Goal: Transaction & Acquisition: Purchase product/service

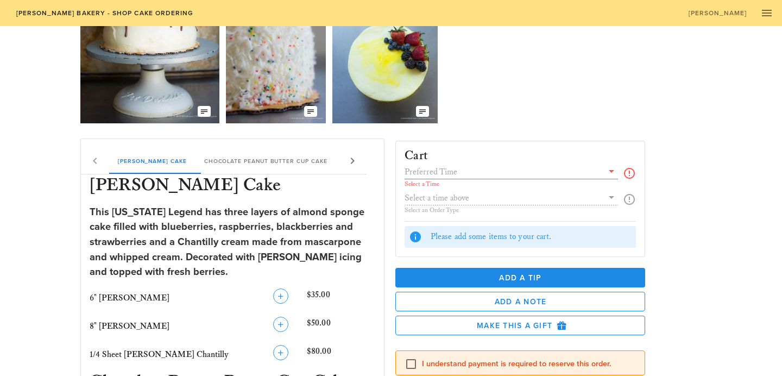
scroll to position [85, 0]
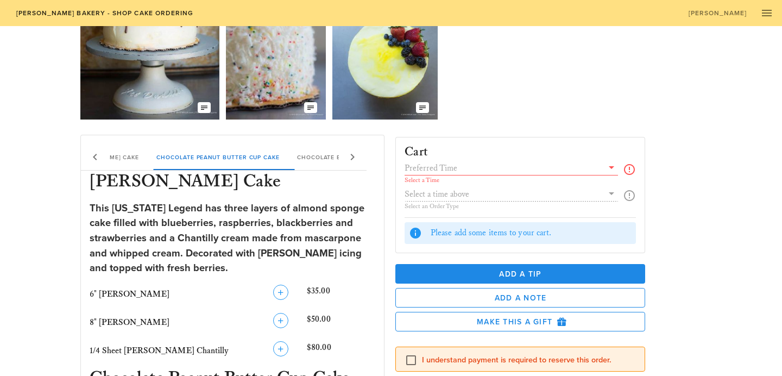
click at [575, 167] on input "text" at bounding box center [504, 168] width 198 height 14
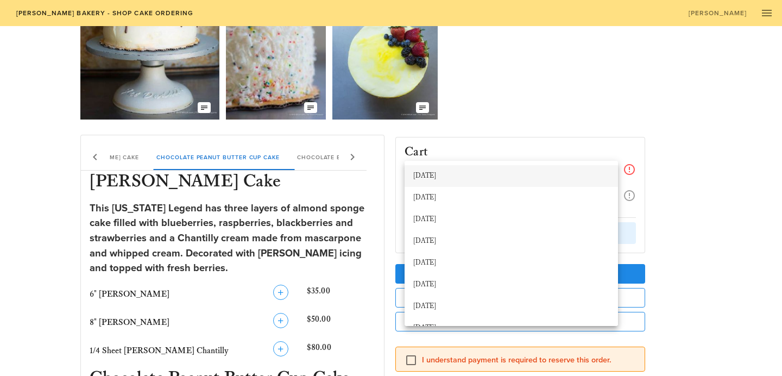
click at [561, 175] on div "[DATE]" at bounding box center [511, 176] width 196 height 9
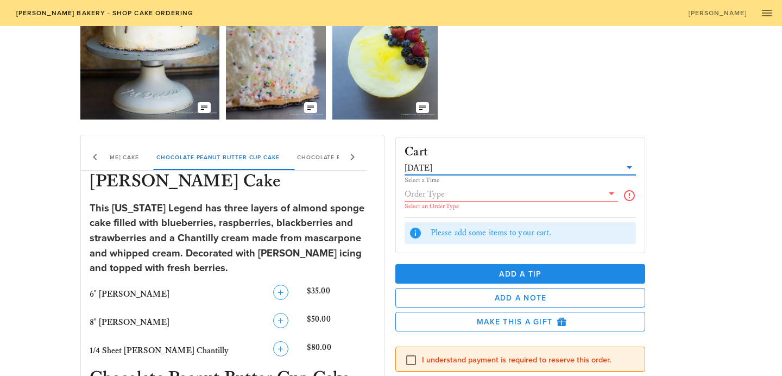
click at [580, 193] on input "text" at bounding box center [504, 194] width 198 height 14
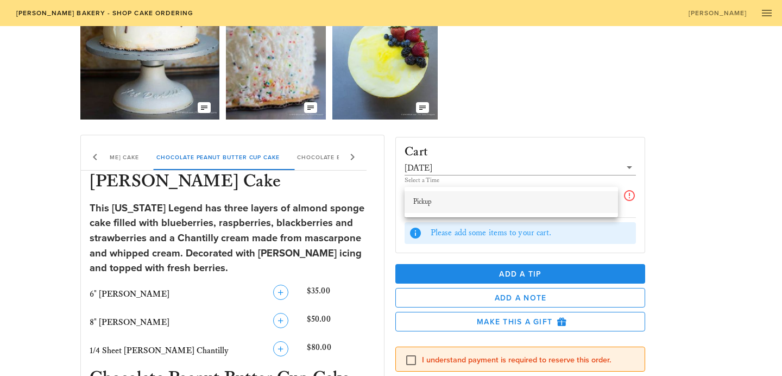
click at [576, 207] on div "Pickup" at bounding box center [511, 201] width 196 height 17
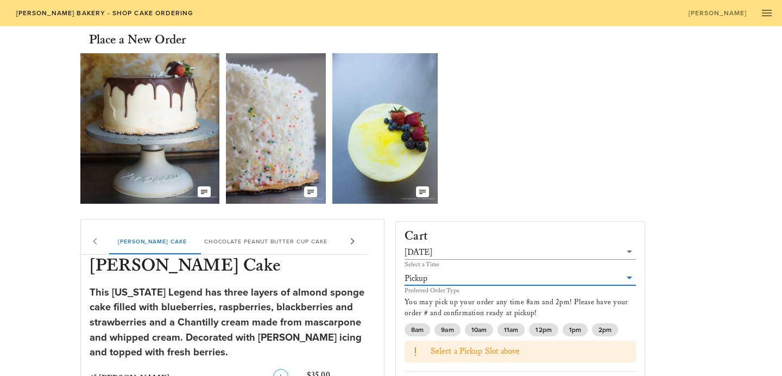
scroll to position [0, 0]
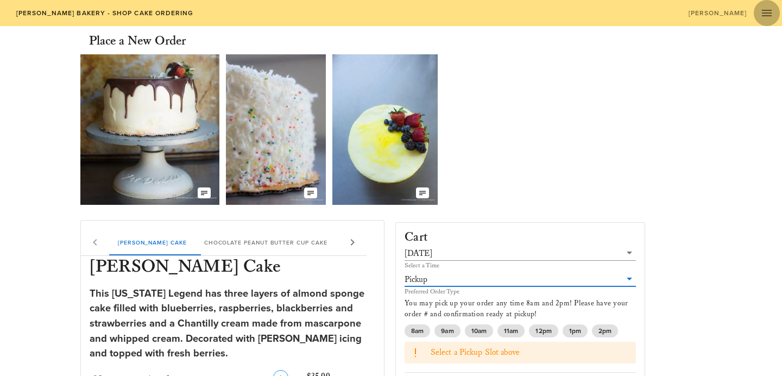
click at [773, 18] on icon "button" at bounding box center [767, 13] width 13 height 13
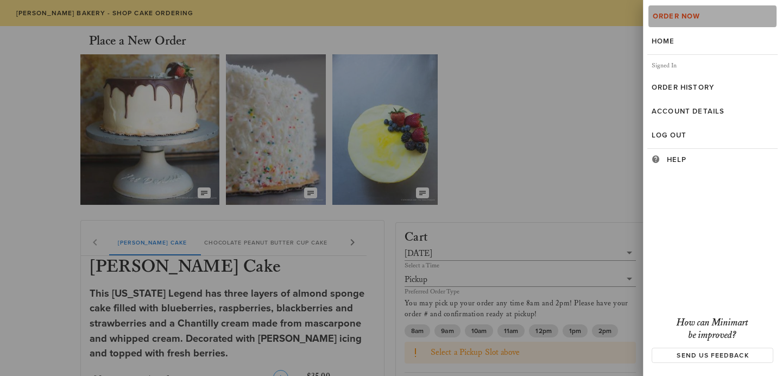
click at [773, 17] on link "Order Now" at bounding box center [713, 16] width 130 height 24
click at [579, 79] on div at bounding box center [391, 188] width 782 height 376
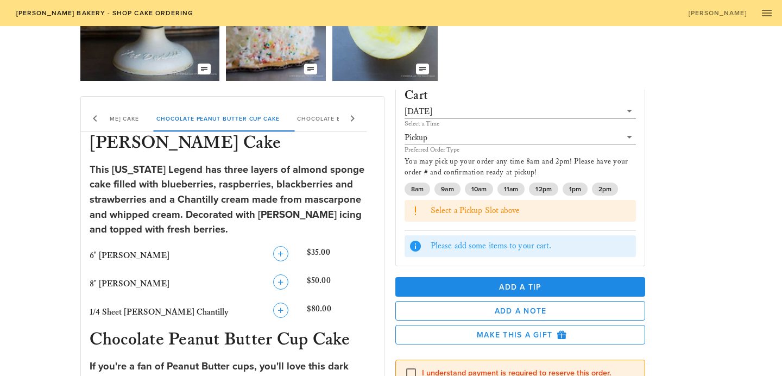
scroll to position [20, 0]
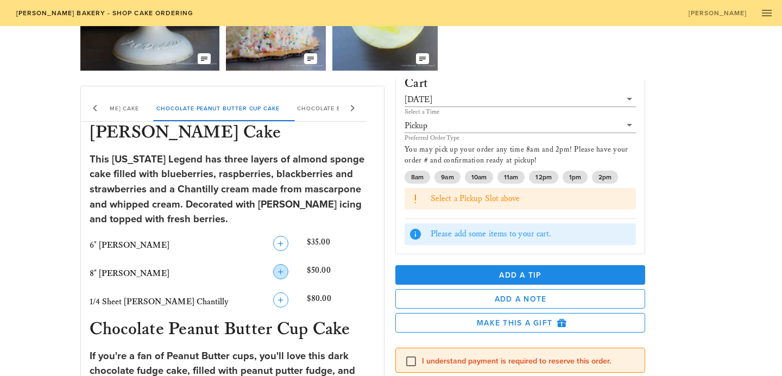
click at [282, 276] on icon "button" at bounding box center [280, 271] width 13 height 13
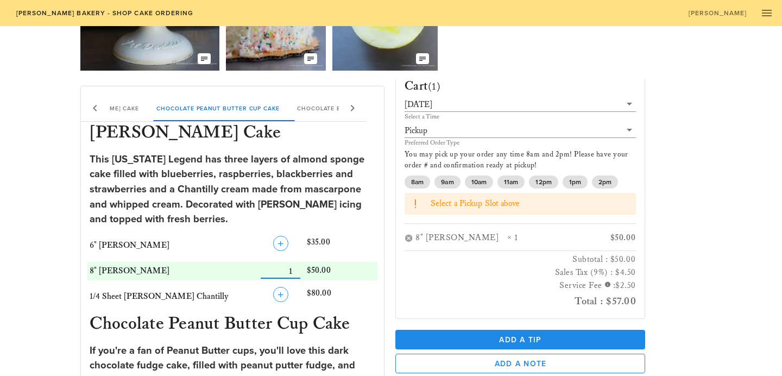
scroll to position [21, 0]
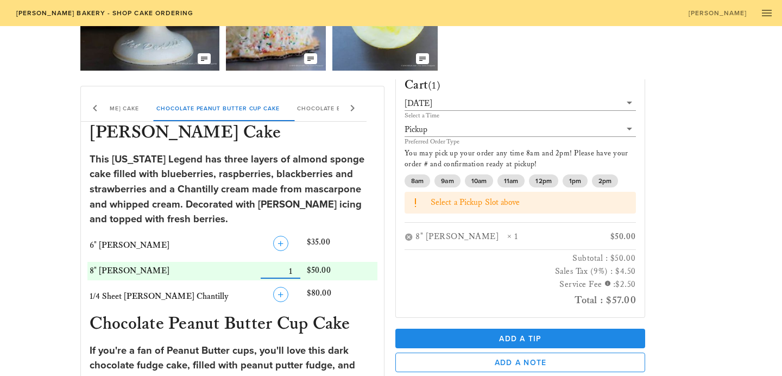
click at [695, 224] on div "Cart (1) [DATE] Select a Time Pickup Preferred Order Type You may pick up your …" at bounding box center [547, 250] width 316 height 343
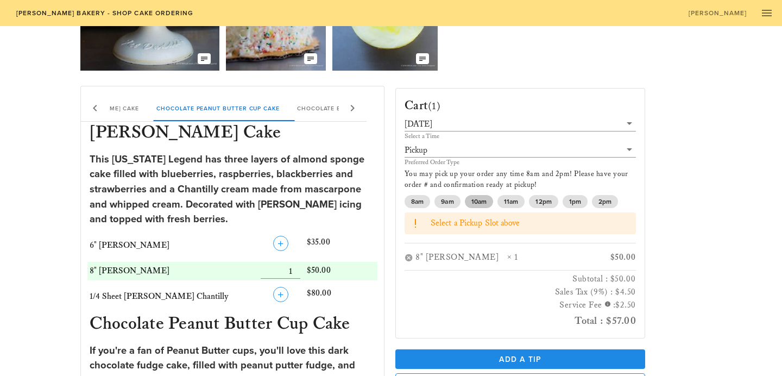
click at [476, 206] on span "10am" at bounding box center [479, 201] width 15 height 13
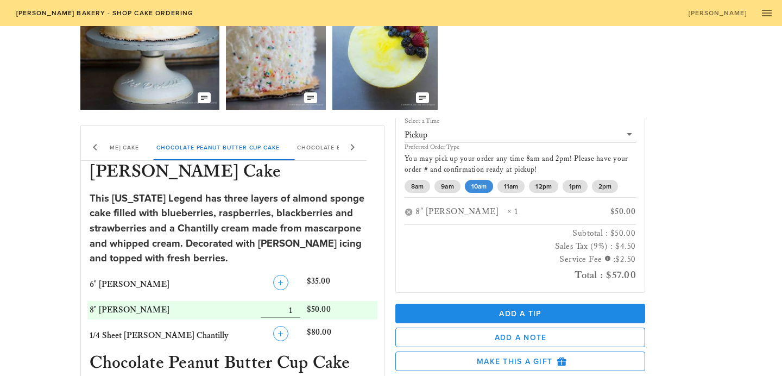
scroll to position [99, 0]
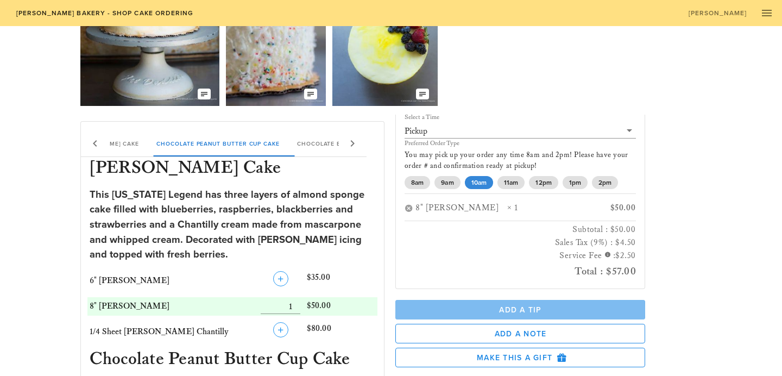
click at [459, 306] on span "Add a Tip" at bounding box center [520, 309] width 233 height 9
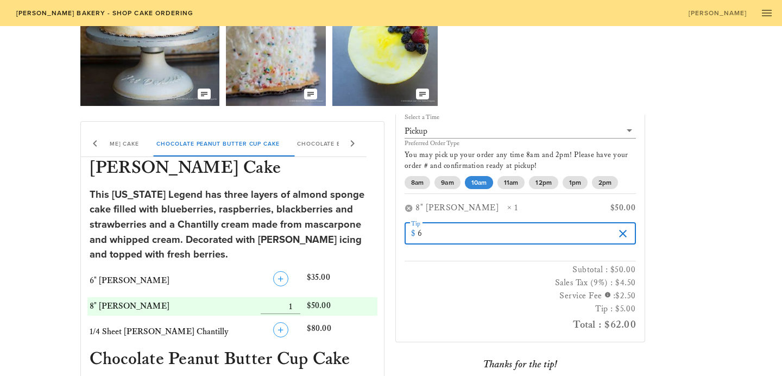
click at [608, 231] on input "6" at bounding box center [516, 233] width 197 height 17
click at [608, 231] on input "7" at bounding box center [516, 233] width 197 height 17
click at [608, 231] on input "8" at bounding box center [516, 233] width 197 height 17
click at [608, 231] on input "9" at bounding box center [516, 233] width 197 height 17
type input "10"
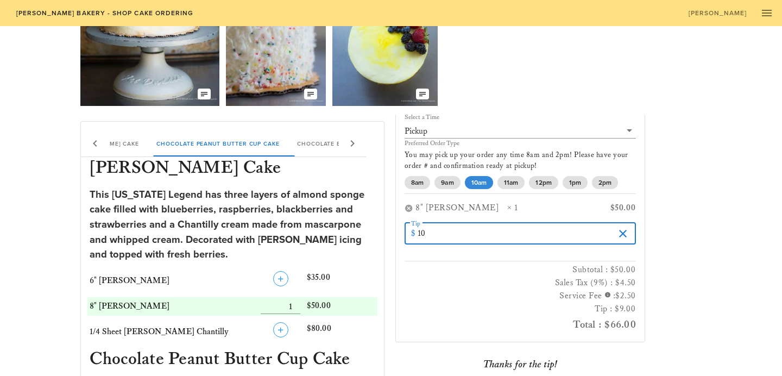
click at [608, 231] on input "10" at bounding box center [516, 233] width 197 height 17
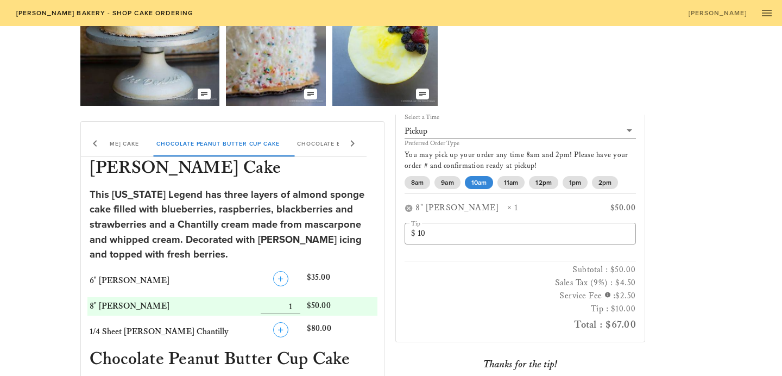
click at [683, 292] on div "Cart (1) [DATE] Select a Time Pickup Preferred Order Type You may pick up your …" at bounding box center [547, 286] width 316 height 343
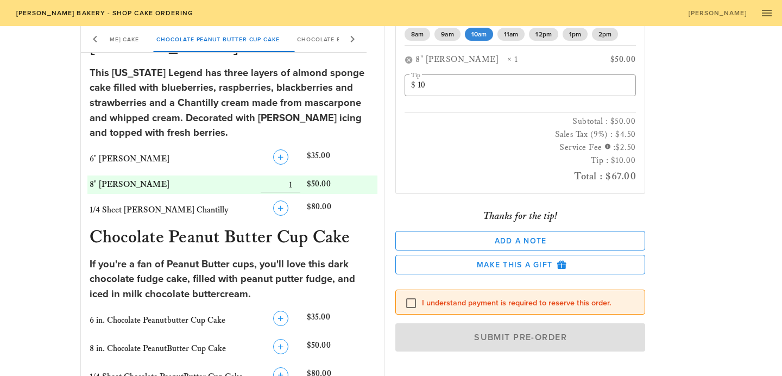
scroll to position [221, 0]
click at [564, 296] on div "I understand payment is required to reserve this order." at bounding box center [520, 302] width 231 height 15
click at [404, 305] on div at bounding box center [411, 303] width 18 height 18
checkbox input "true"
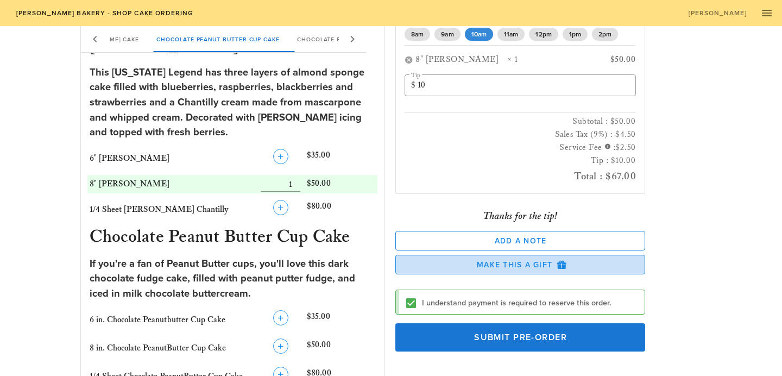
click at [506, 266] on span "Make this a Gift" at bounding box center [520, 265] width 231 height 10
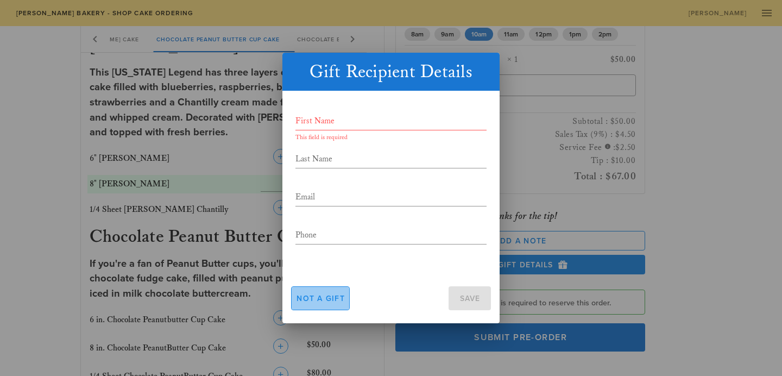
click at [341, 302] on span "Not a gift" at bounding box center [320, 298] width 49 height 9
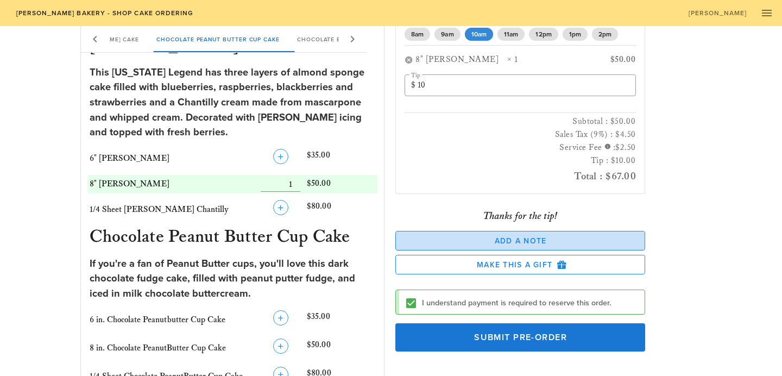
click at [555, 248] on button "Add a Note" at bounding box center [520, 241] width 250 height 20
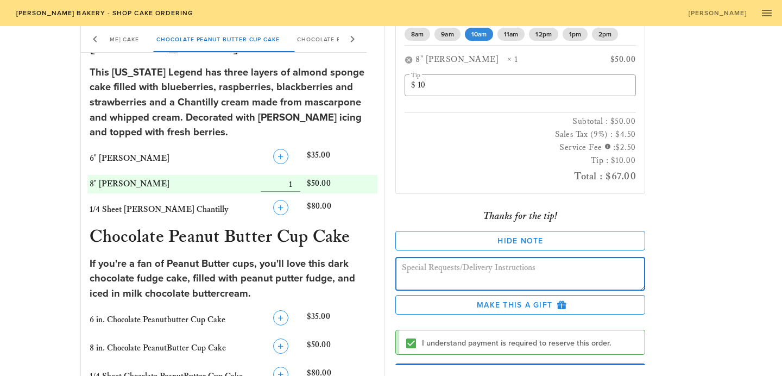
click at [543, 277] on textarea at bounding box center [523, 276] width 243 height 30
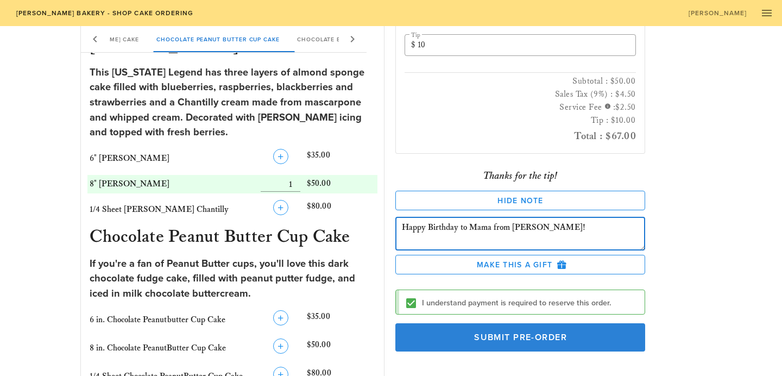
type textarea "Happy Birthday to Mama from [PERSON_NAME]!"
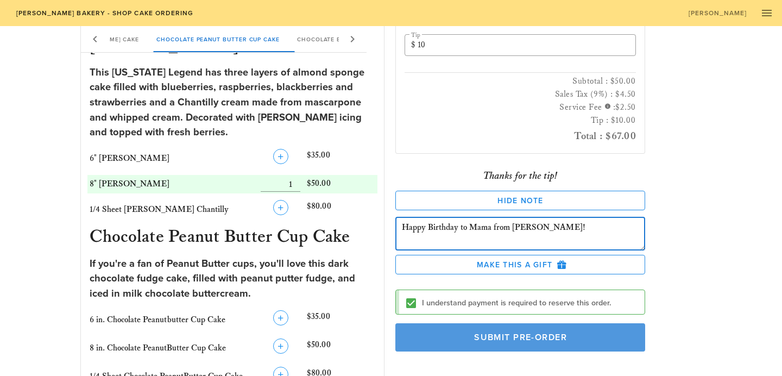
click at [535, 344] on button "Submit Pre-Order" at bounding box center [520, 338] width 250 height 28
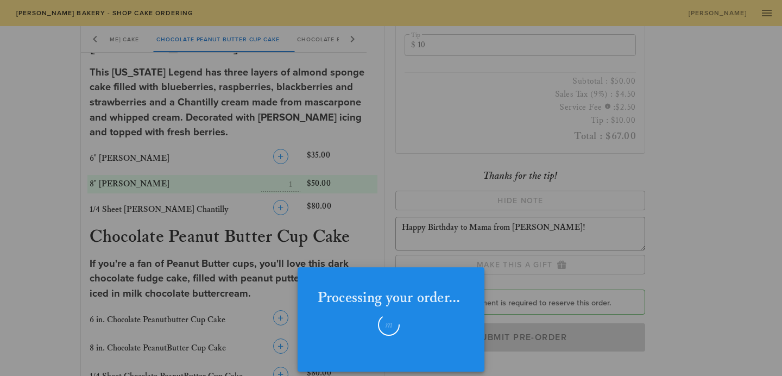
checkbox input "false"
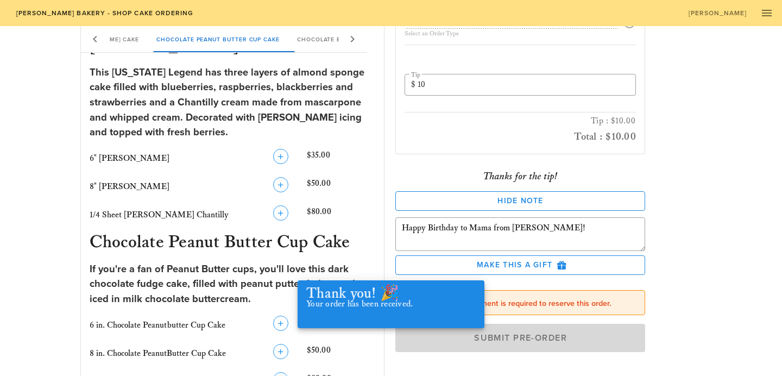
scroll to position [71, 0]
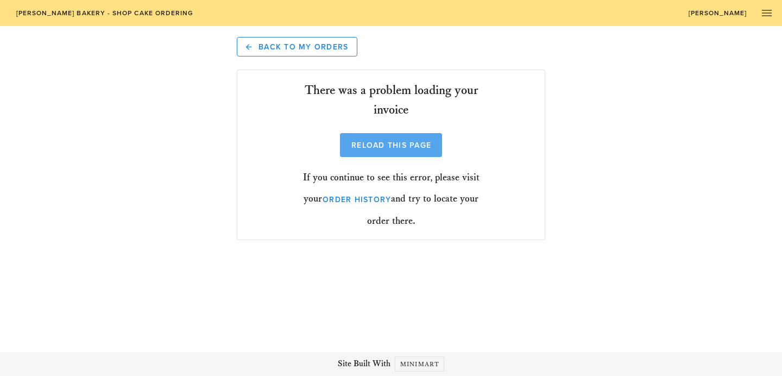
click at [426, 153] on button "Reload this Page" at bounding box center [391, 145] width 102 height 24
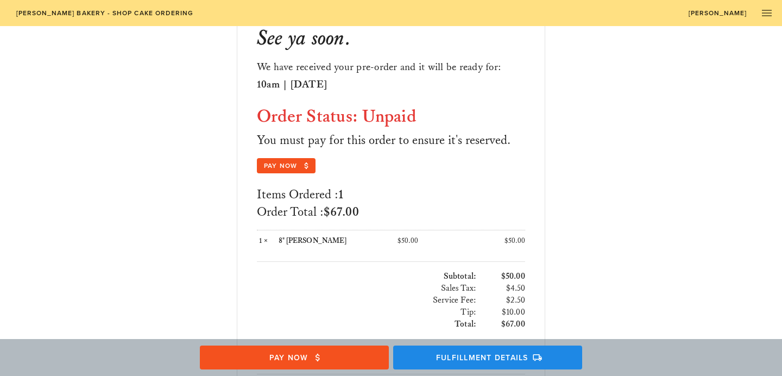
scroll to position [66, 0]
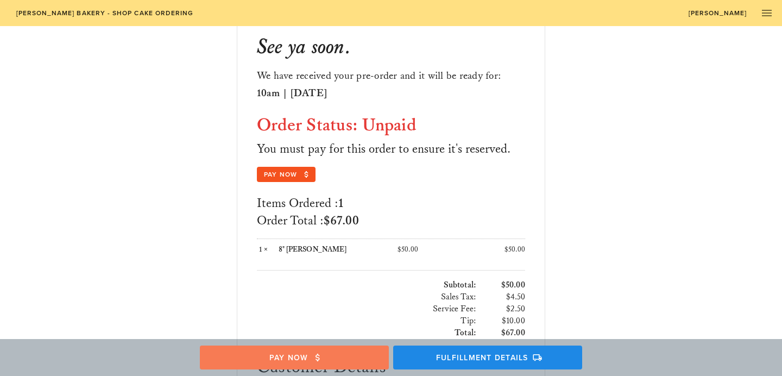
click at [312, 350] on button "Pay Now" at bounding box center [294, 358] width 189 height 24
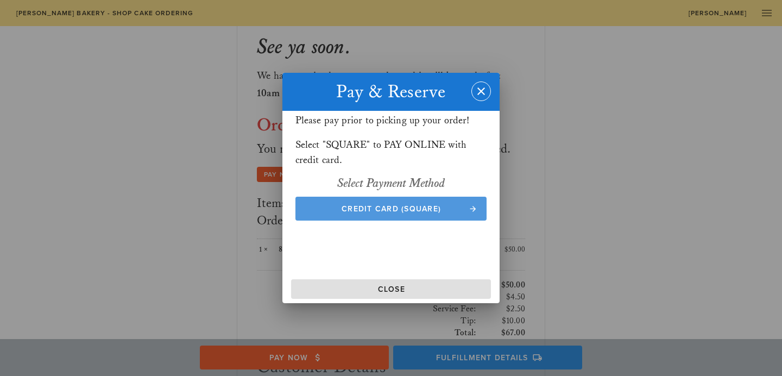
click at [415, 206] on span "Credit Card (Square)" at bounding box center [391, 208] width 170 height 9
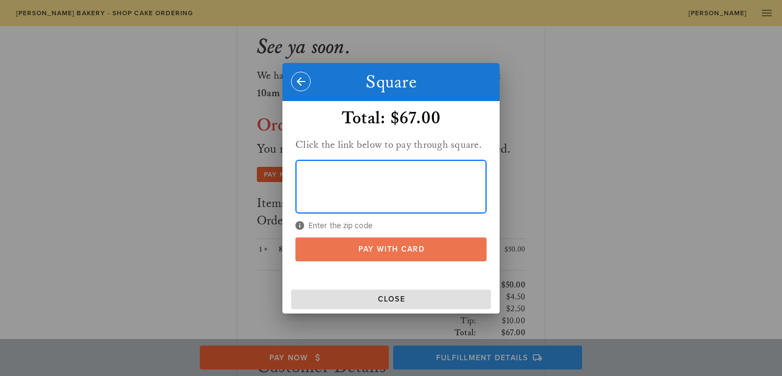
click at [428, 249] on span "Pay With Card" at bounding box center [391, 248] width 170 height 9
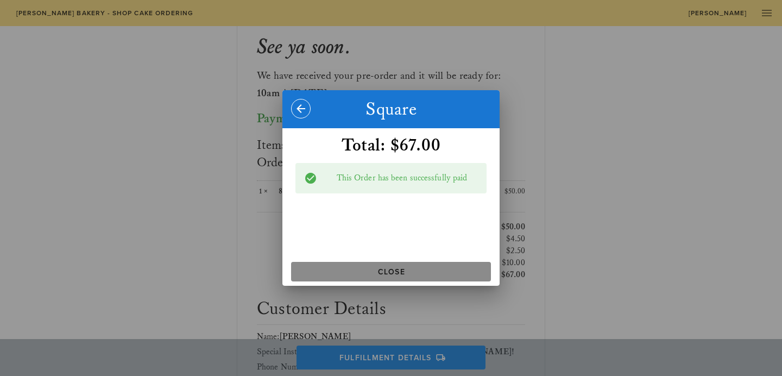
click at [420, 274] on span "Close" at bounding box center [391, 271] width 191 height 9
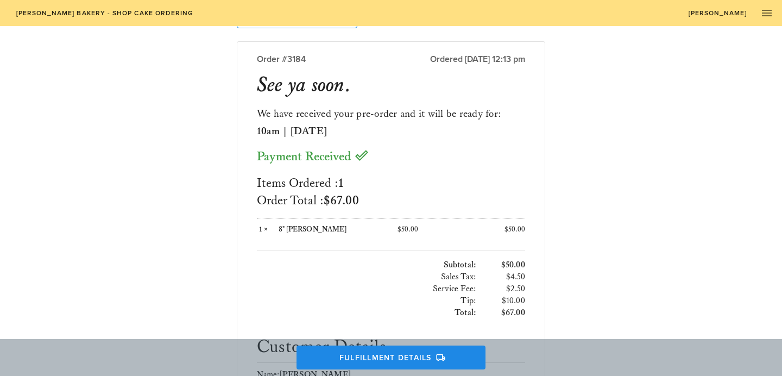
scroll to position [0, 0]
